Goal: Task Accomplishment & Management: Complete application form

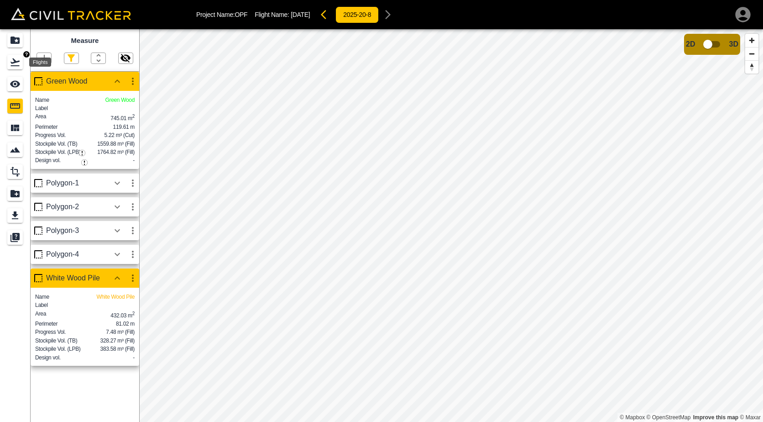
click at [15, 63] on icon "Flights" at bounding box center [15, 62] width 11 height 11
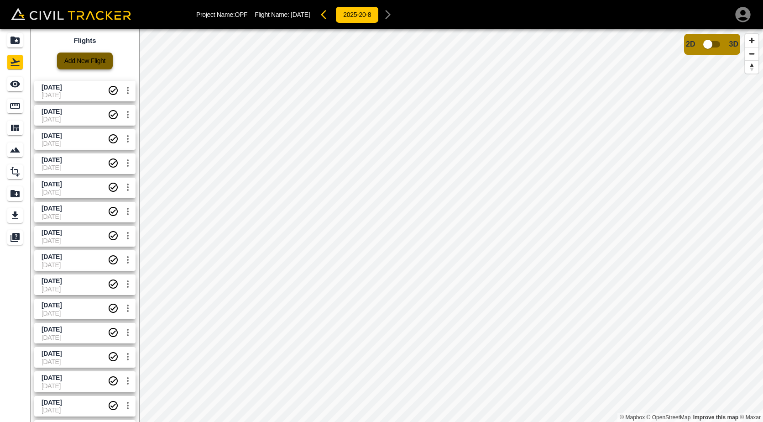
click at [79, 56] on link "Add New Flight" at bounding box center [85, 60] width 56 height 17
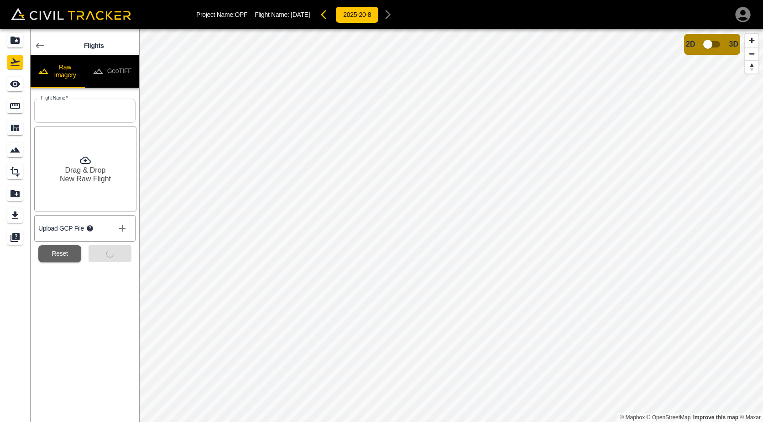
click at [94, 108] on input "text" at bounding box center [84, 111] width 101 height 24
type input "[DATE]"
click at [114, 258] on button "Submit" at bounding box center [110, 253] width 43 height 17
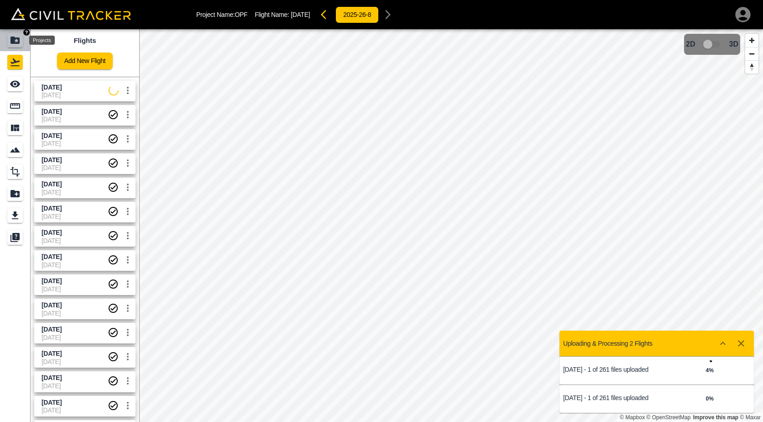
click at [19, 43] on icon "Projects" at bounding box center [14, 40] width 9 height 7
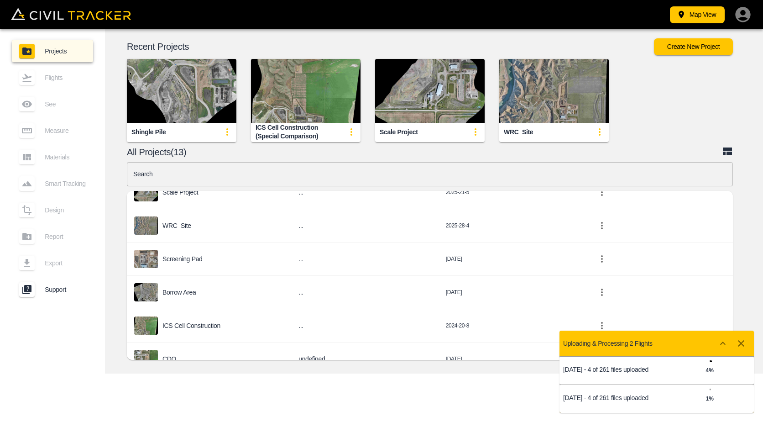
scroll to position [153, 0]
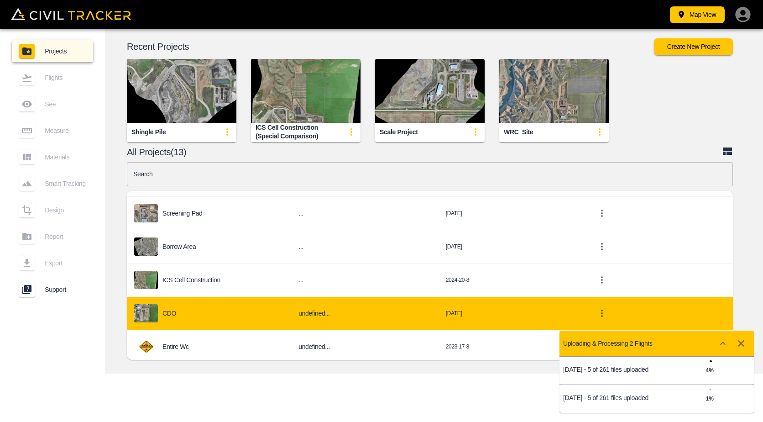
click at [196, 316] on div "CDO" at bounding box center [209, 313] width 150 height 18
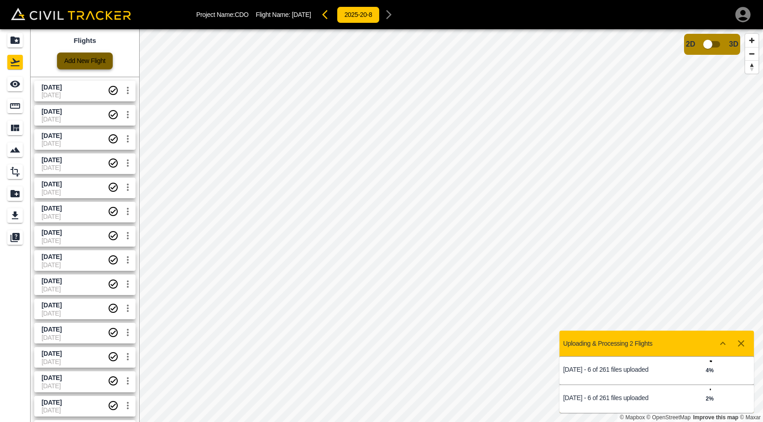
click at [99, 66] on link "Add New Flight" at bounding box center [85, 60] width 56 height 17
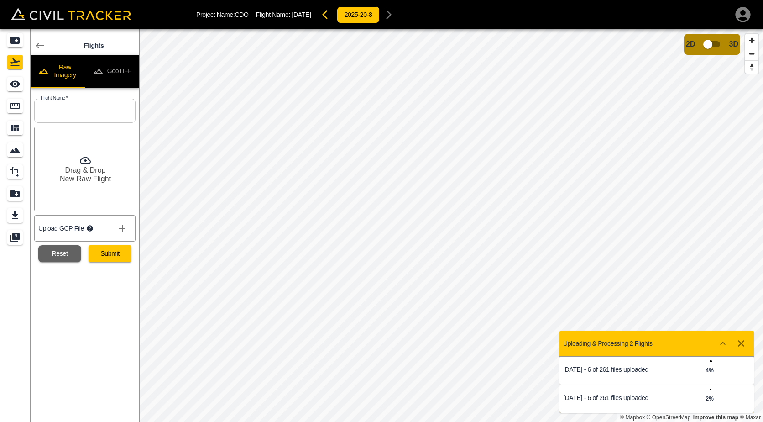
click at [82, 109] on input "text" at bounding box center [84, 111] width 101 height 24
type input "[DATE]"
click at [56, 155] on div "Drag & Drop New Raw Flight" at bounding box center [85, 168] width 102 height 85
click at [104, 257] on button "Submit" at bounding box center [110, 253] width 43 height 17
